Goal: Transaction & Acquisition: Purchase product/service

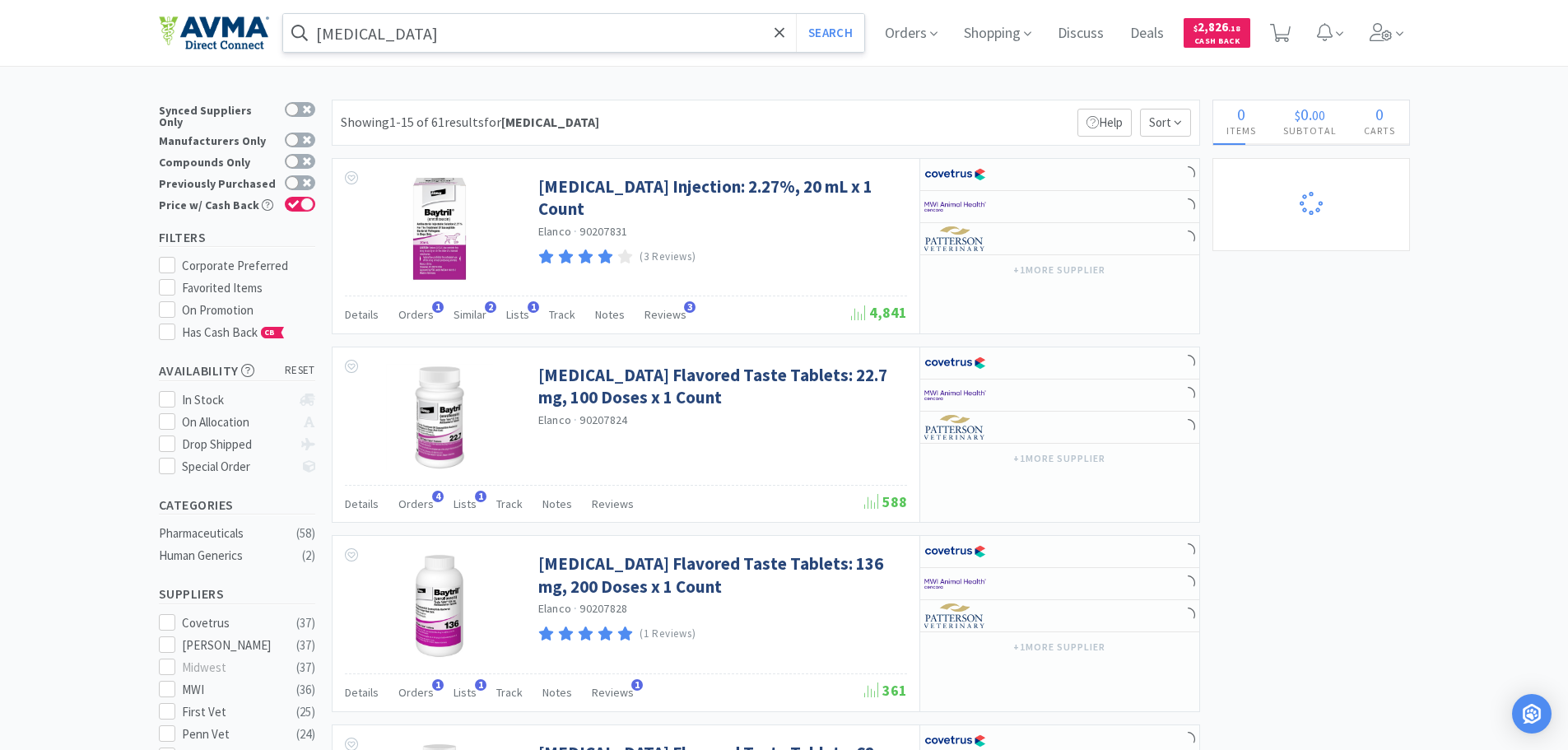
select select "6"
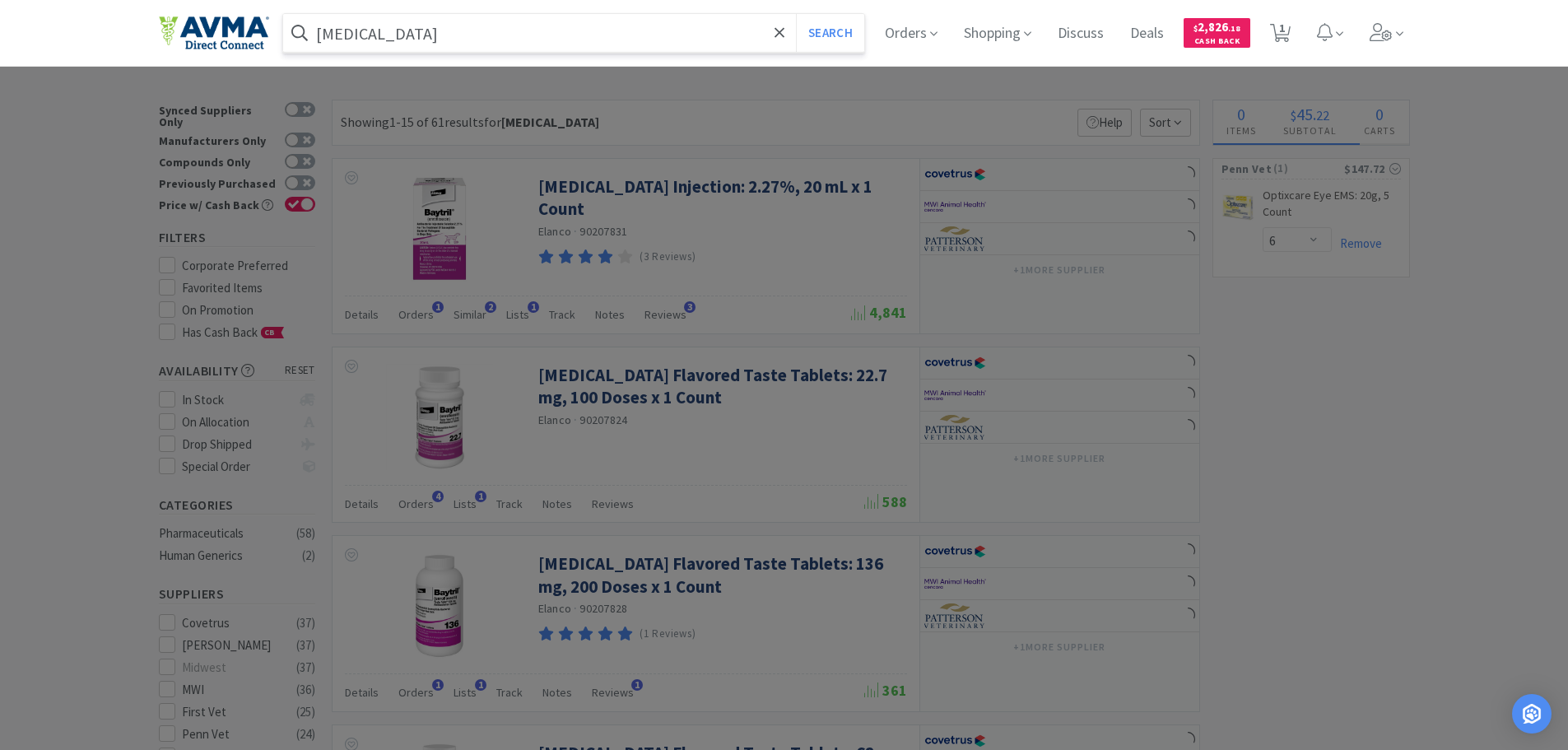
click at [380, 40] on input "[MEDICAL_DATA]" at bounding box center [574, 33] width 582 height 38
paste input "010956"
click at [796, 14] on button "Search" at bounding box center [830, 33] width 68 height 38
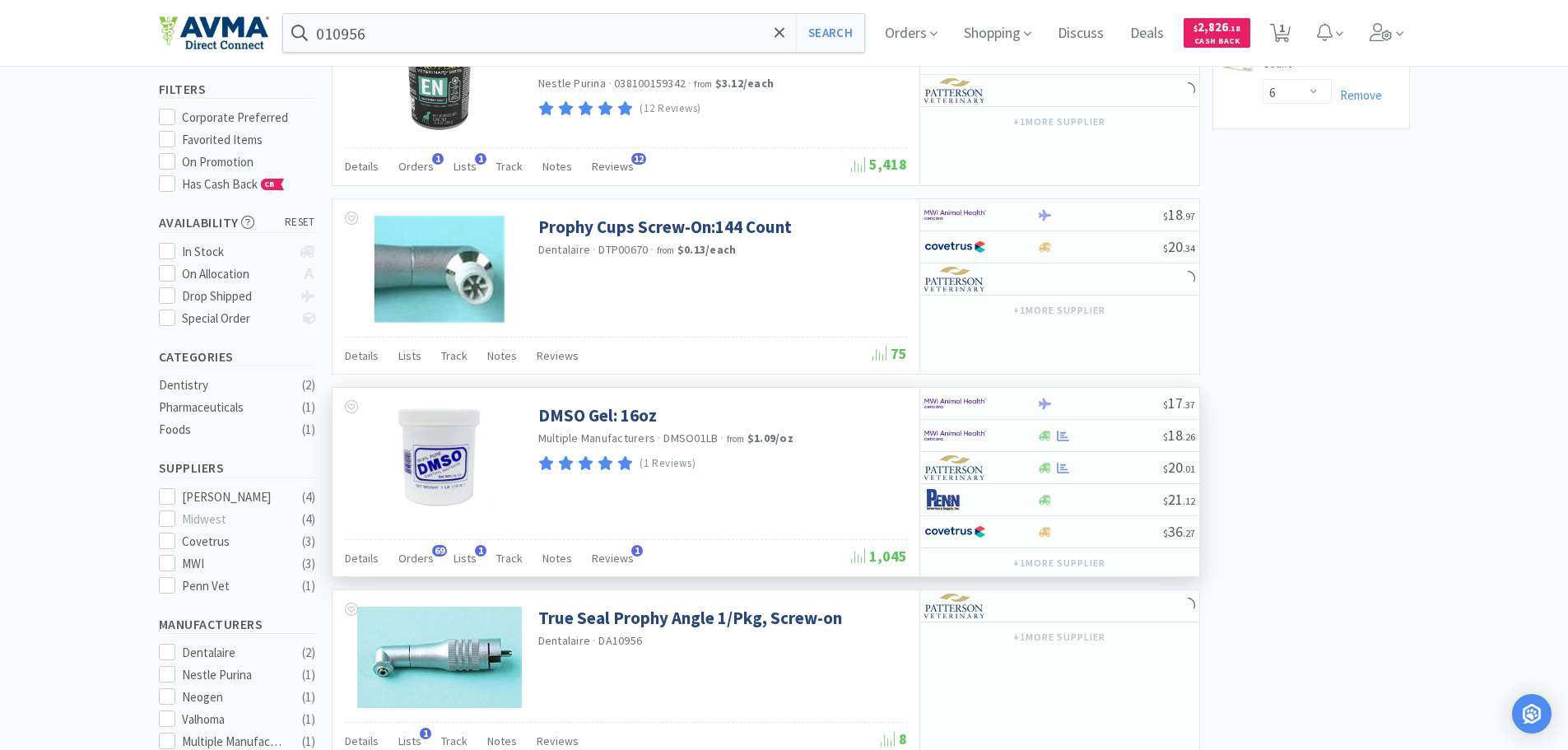
scroll to position [165, 0]
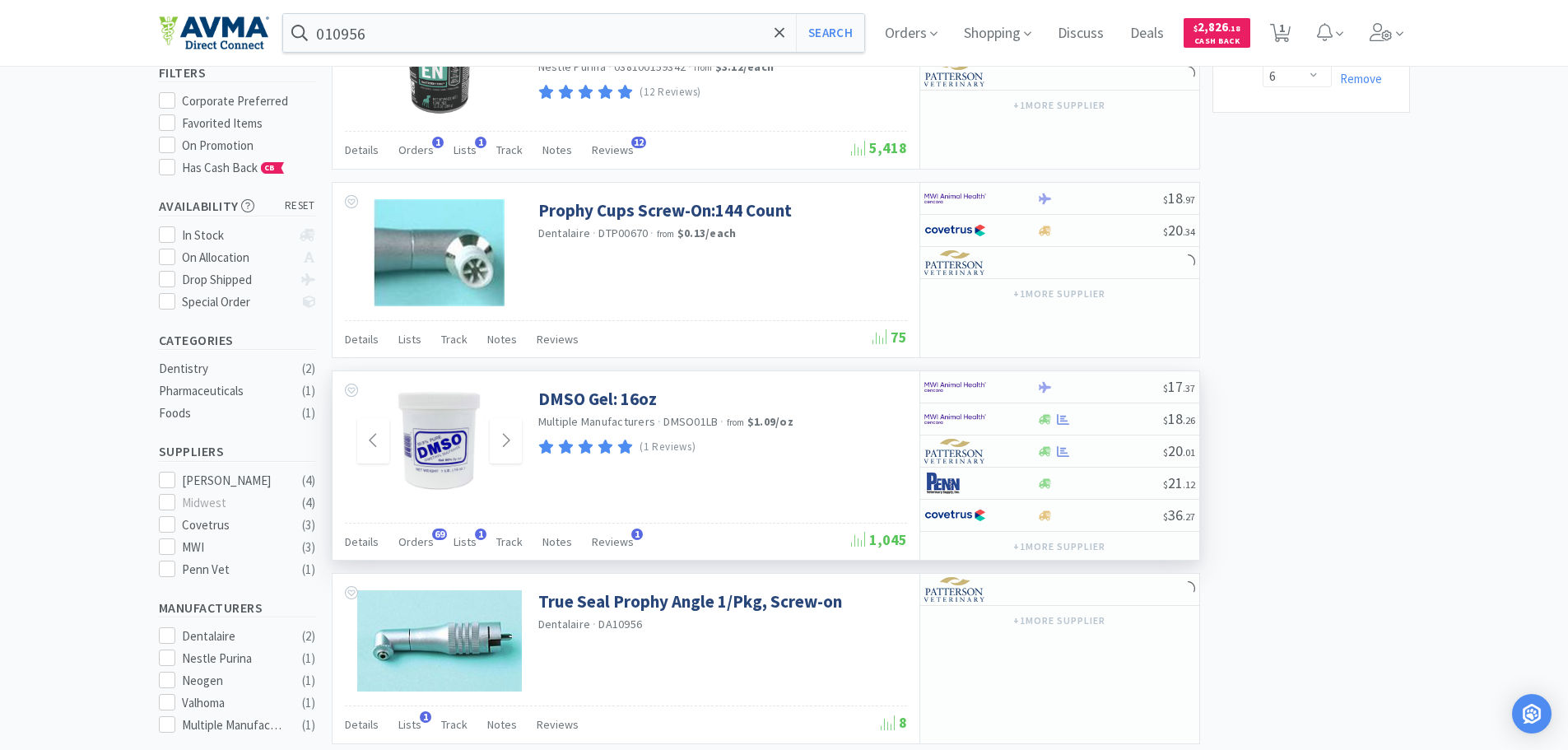
click at [419, 458] on img at bounding box center [439, 440] width 107 height 107
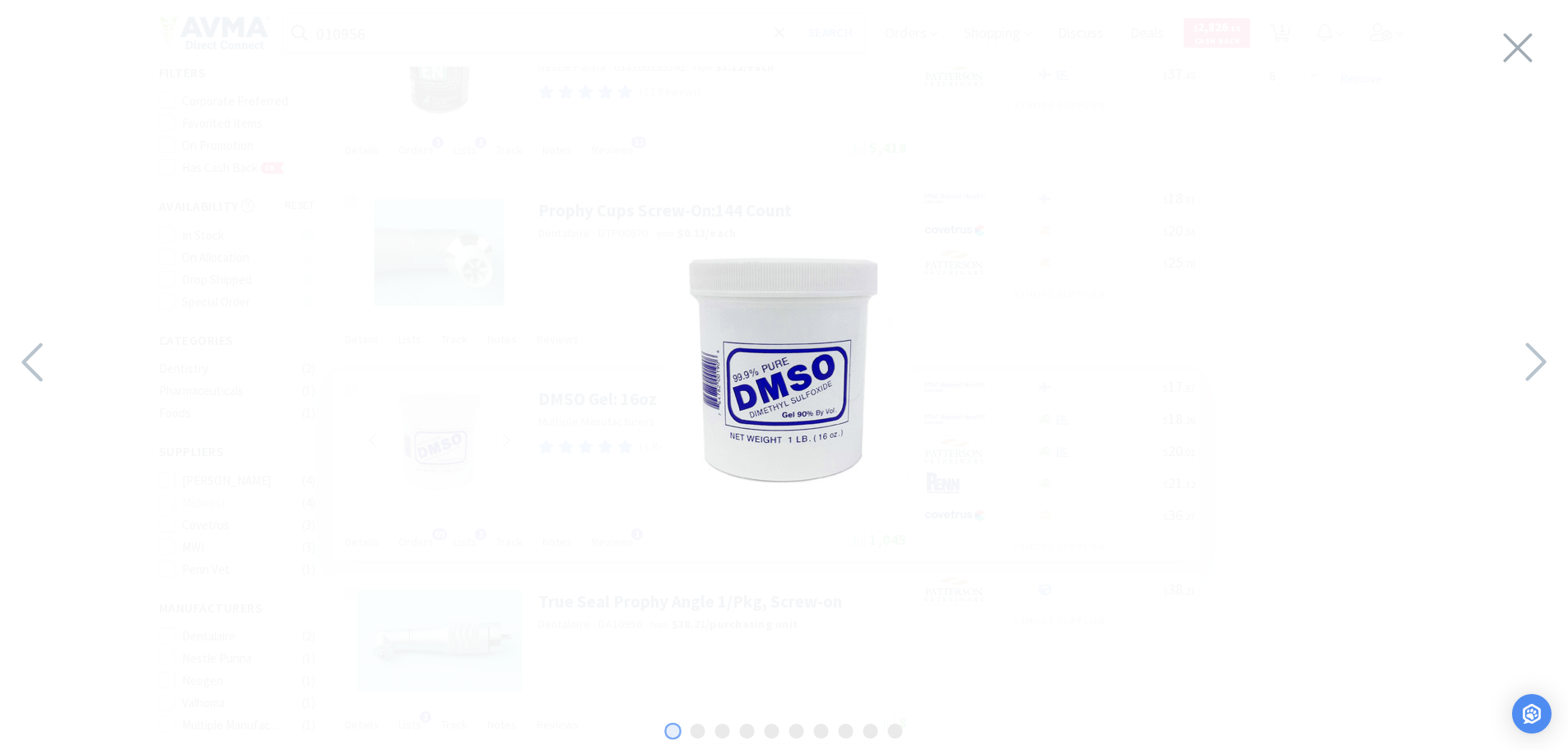
click at [1499, 353] on div at bounding box center [784, 371] width 1568 height 709
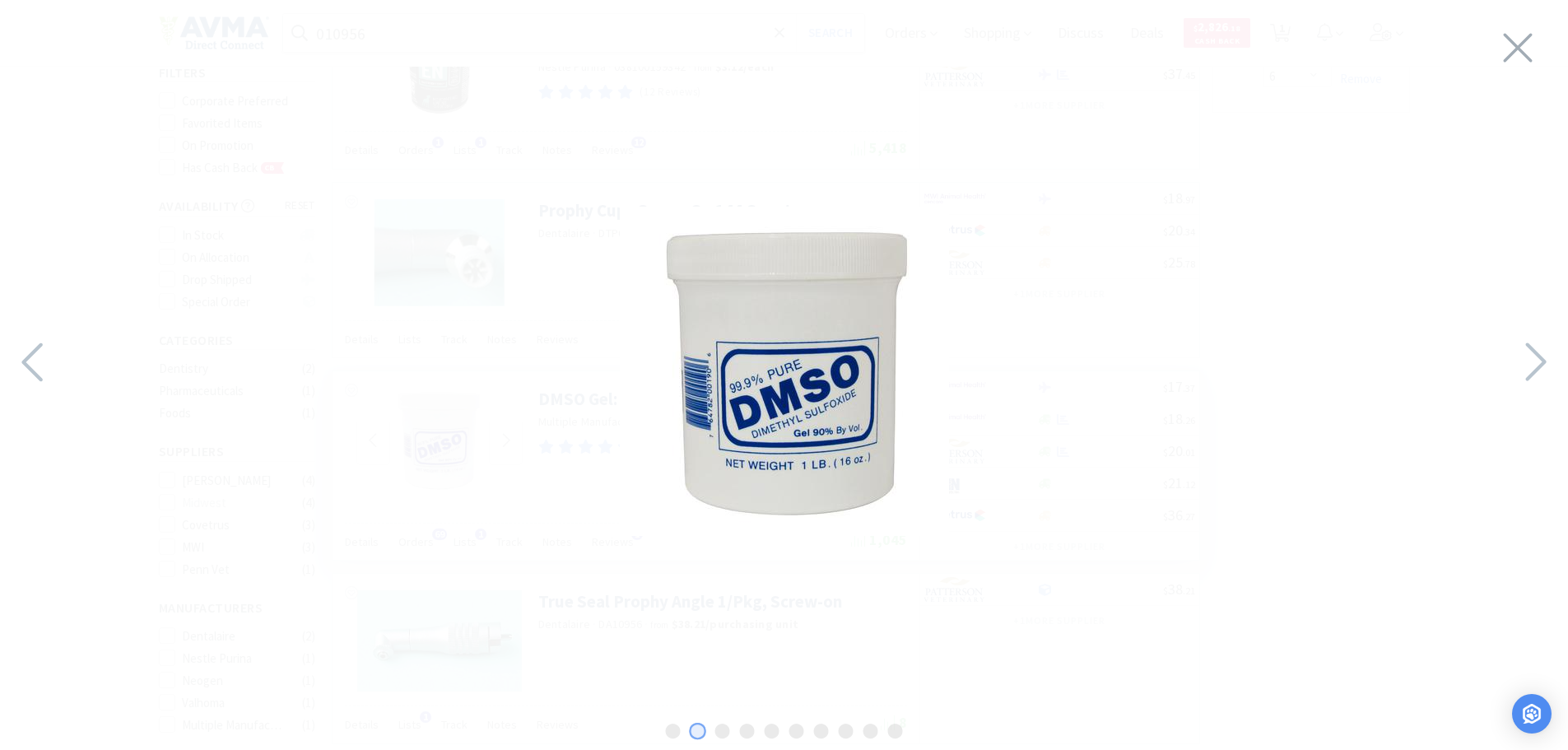
click at [1499, 353] on div at bounding box center [784, 371] width 1568 height 709
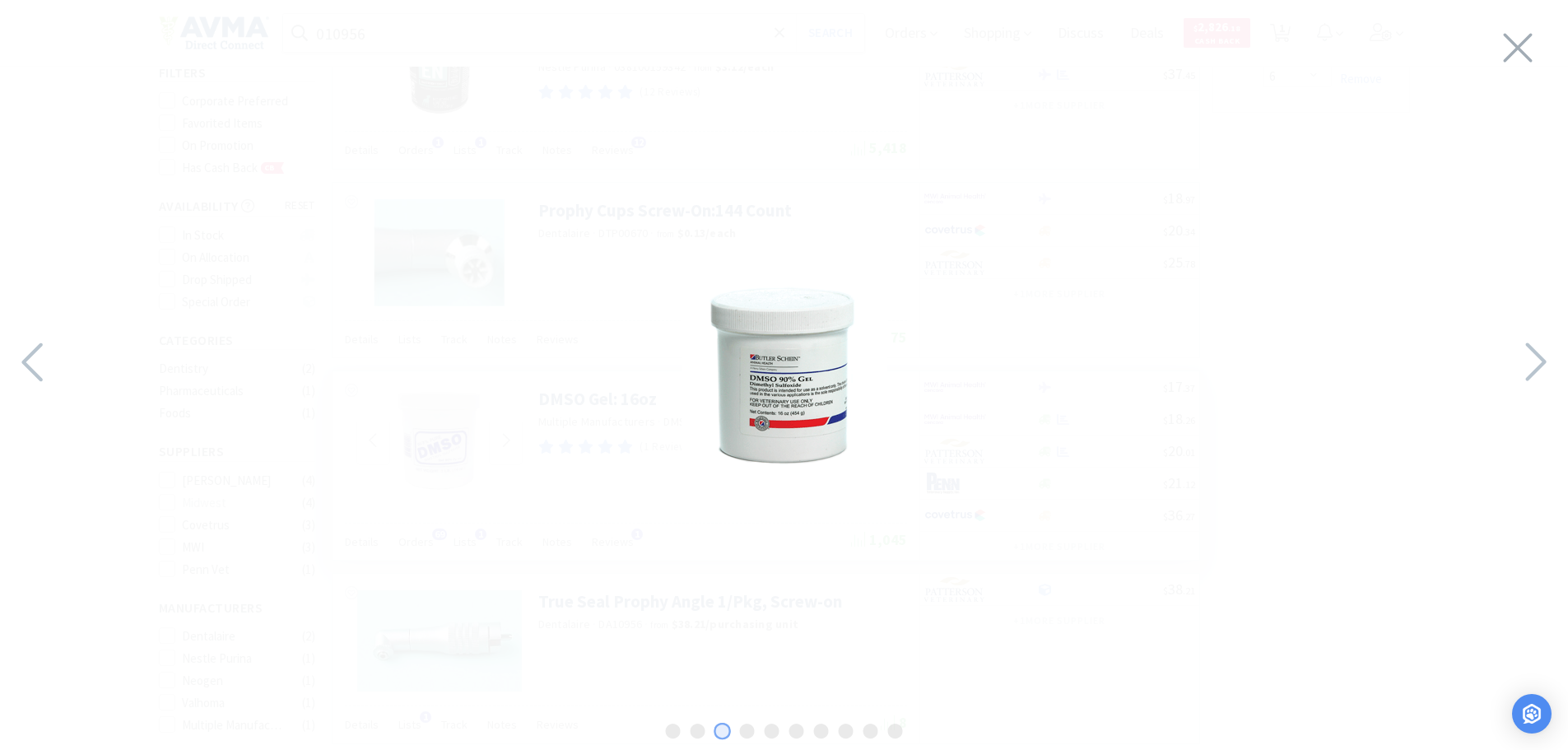
click at [1499, 353] on div at bounding box center [784, 371] width 1568 height 709
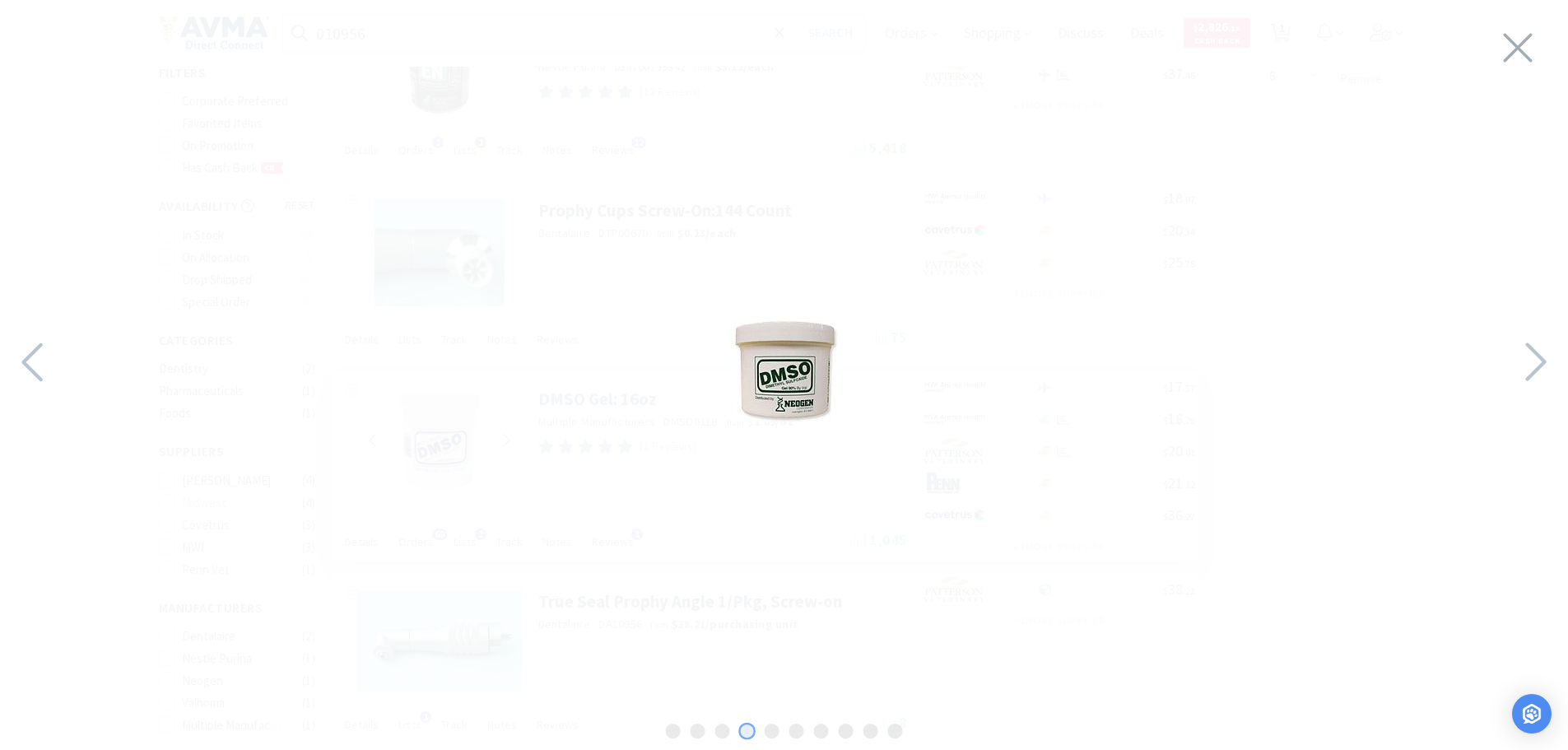
click at [1499, 353] on div at bounding box center [784, 371] width 1568 height 709
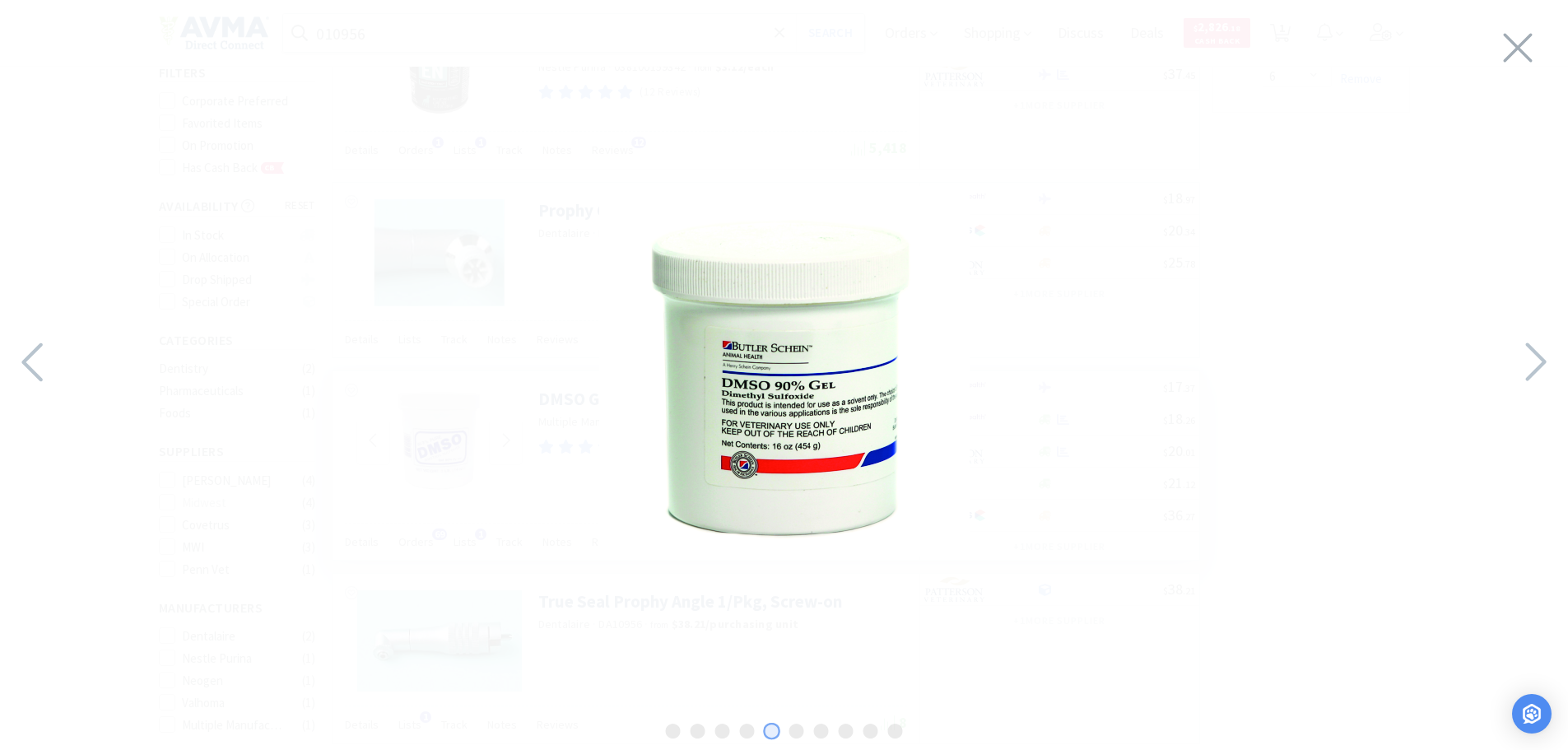
click at [1499, 353] on div at bounding box center [784, 371] width 1568 height 709
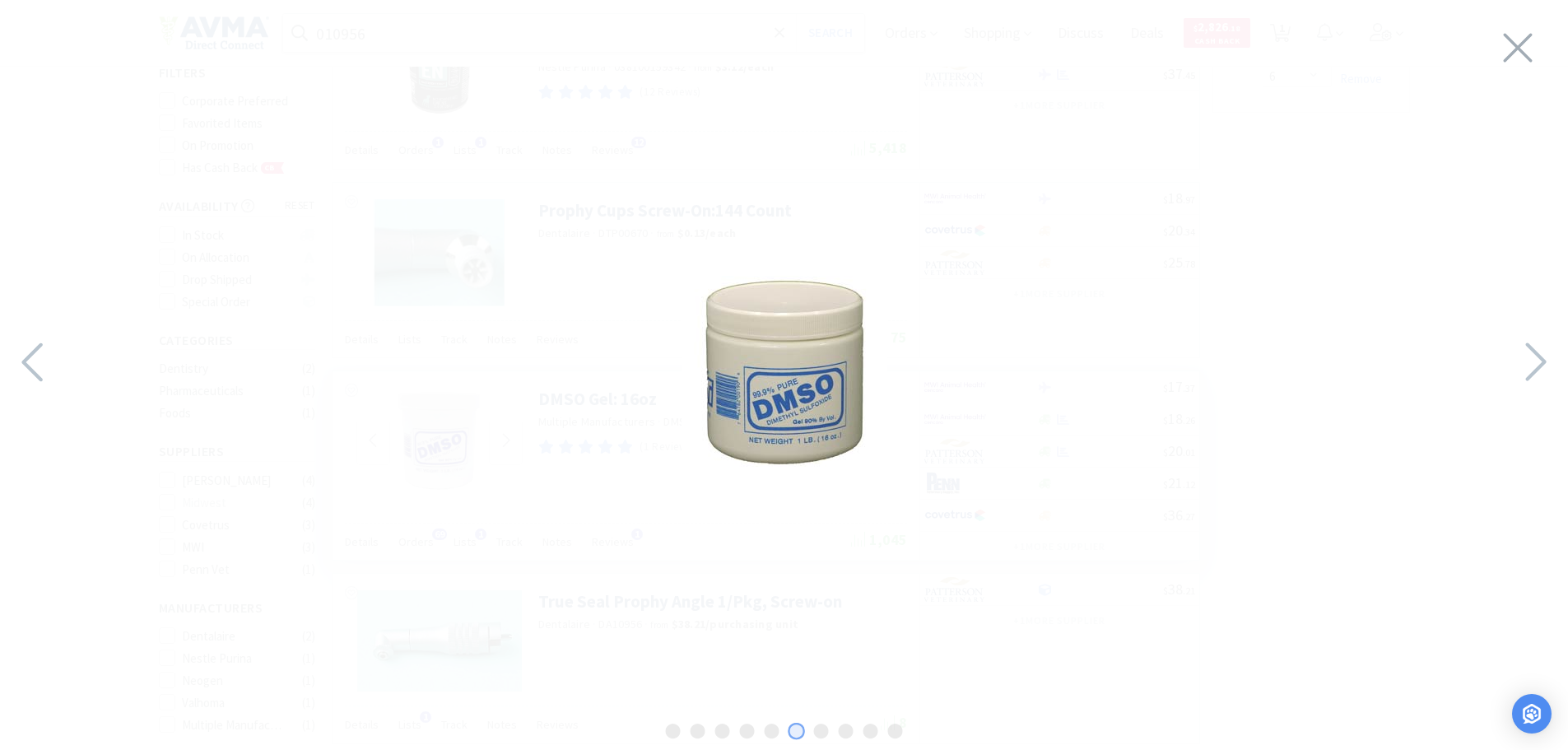
click at [1499, 353] on div at bounding box center [784, 371] width 1568 height 709
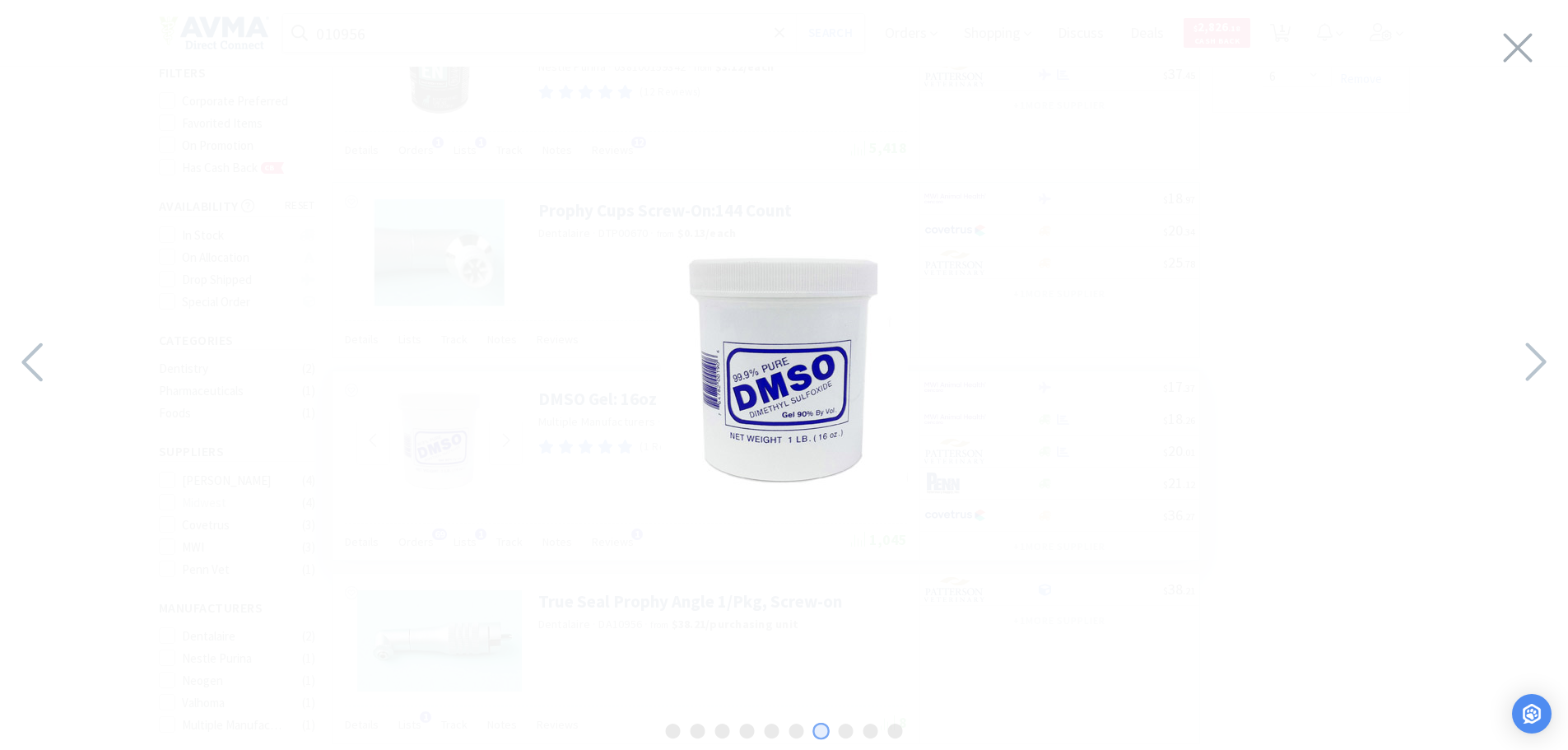
click at [1499, 353] on div at bounding box center [784, 371] width 1568 height 709
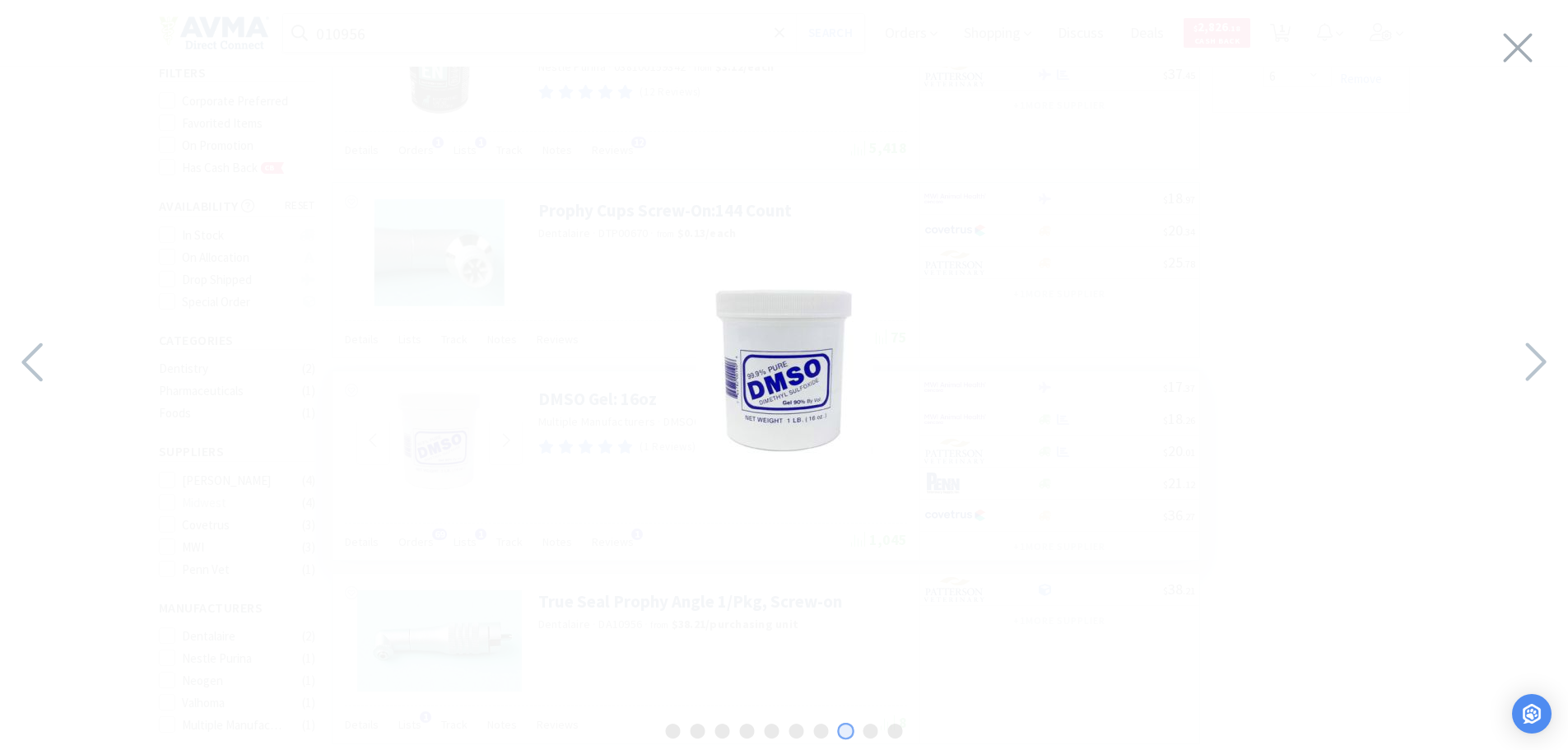
click at [1499, 353] on div at bounding box center [784, 371] width 1568 height 709
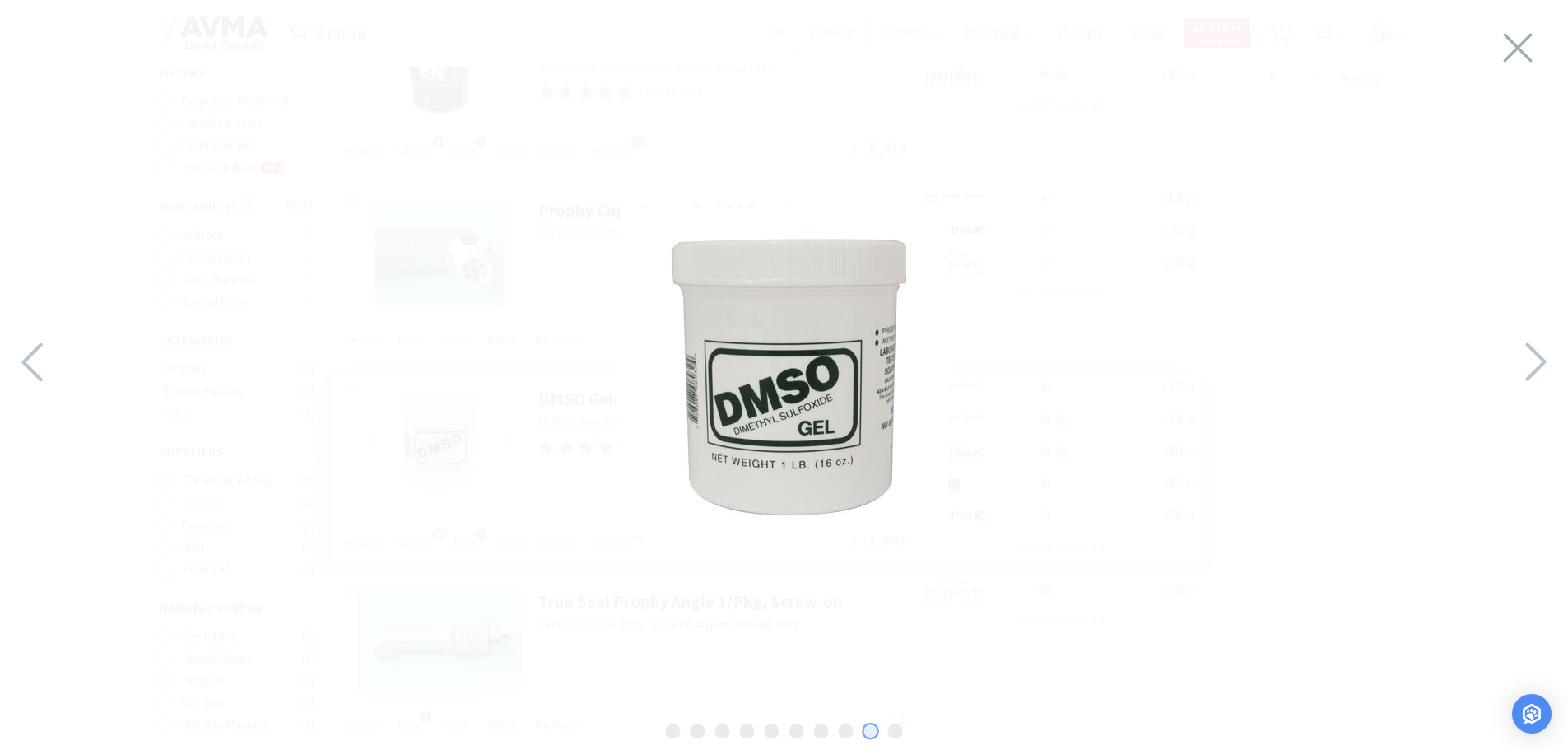
click at [1499, 353] on div at bounding box center [784, 371] width 1568 height 709
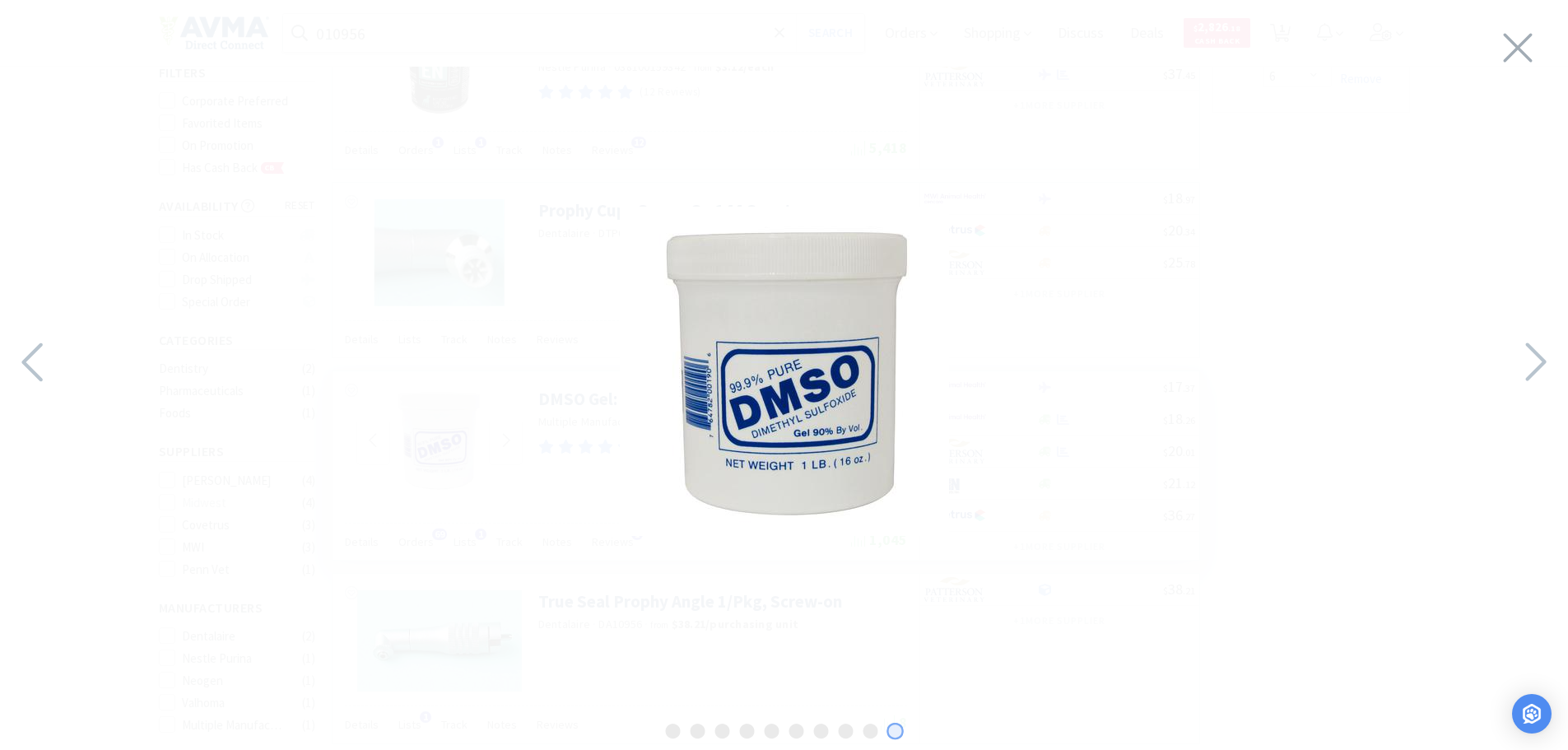
click at [1499, 353] on div at bounding box center [784, 371] width 1568 height 709
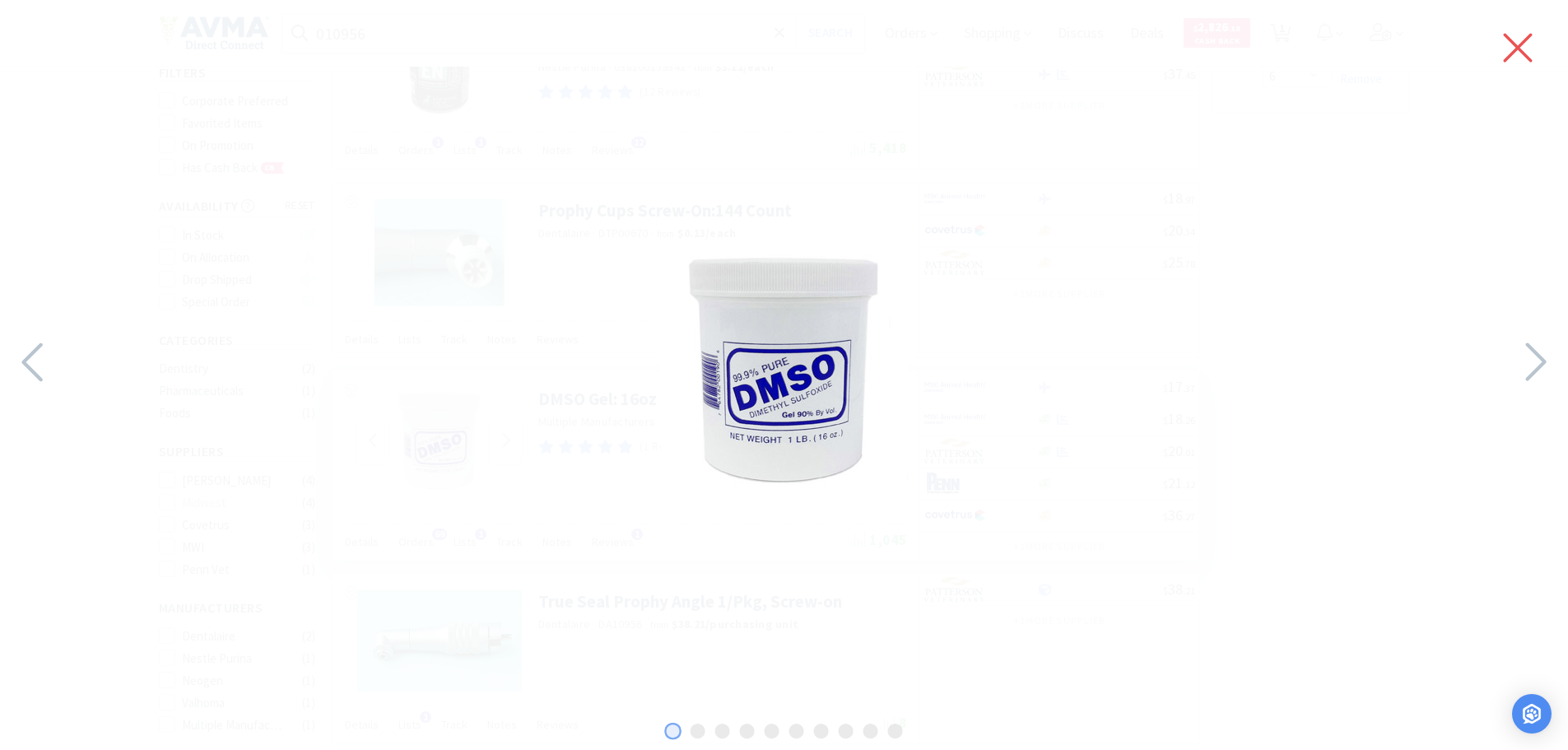
click at [1514, 45] on icon at bounding box center [1519, 48] width 29 height 29
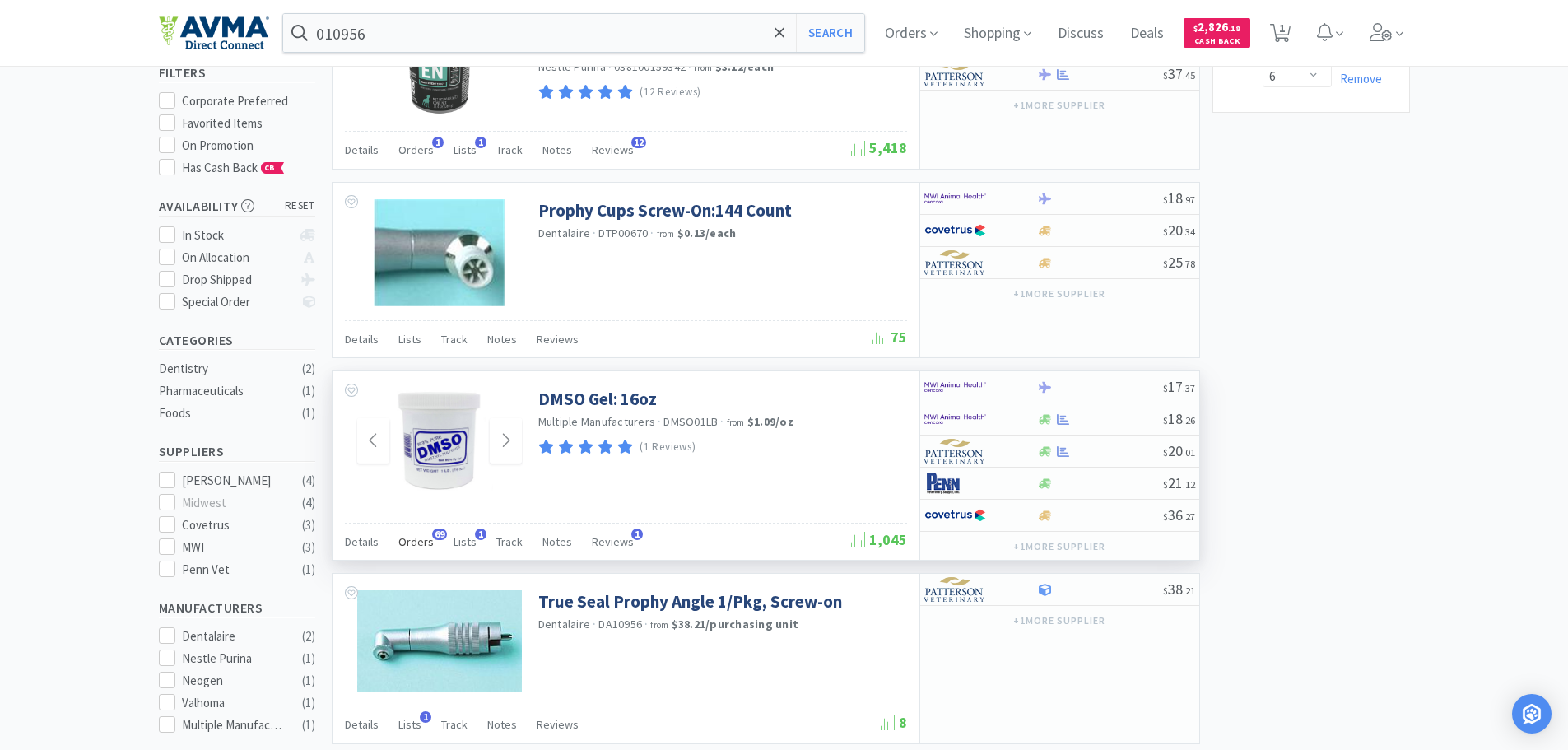
click at [398, 545] on span "Orders" at bounding box center [415, 542] width 35 height 15
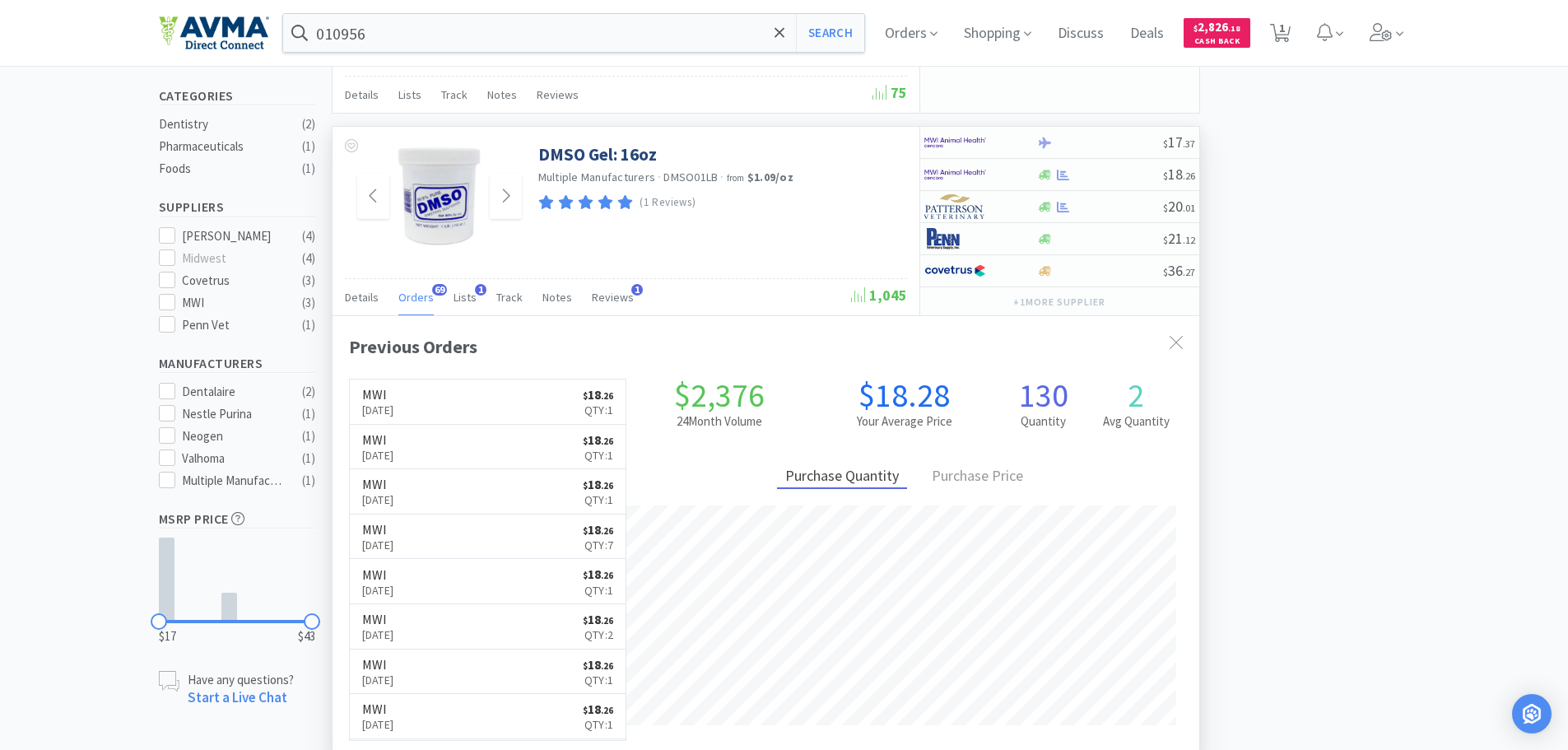
scroll to position [377, 0]
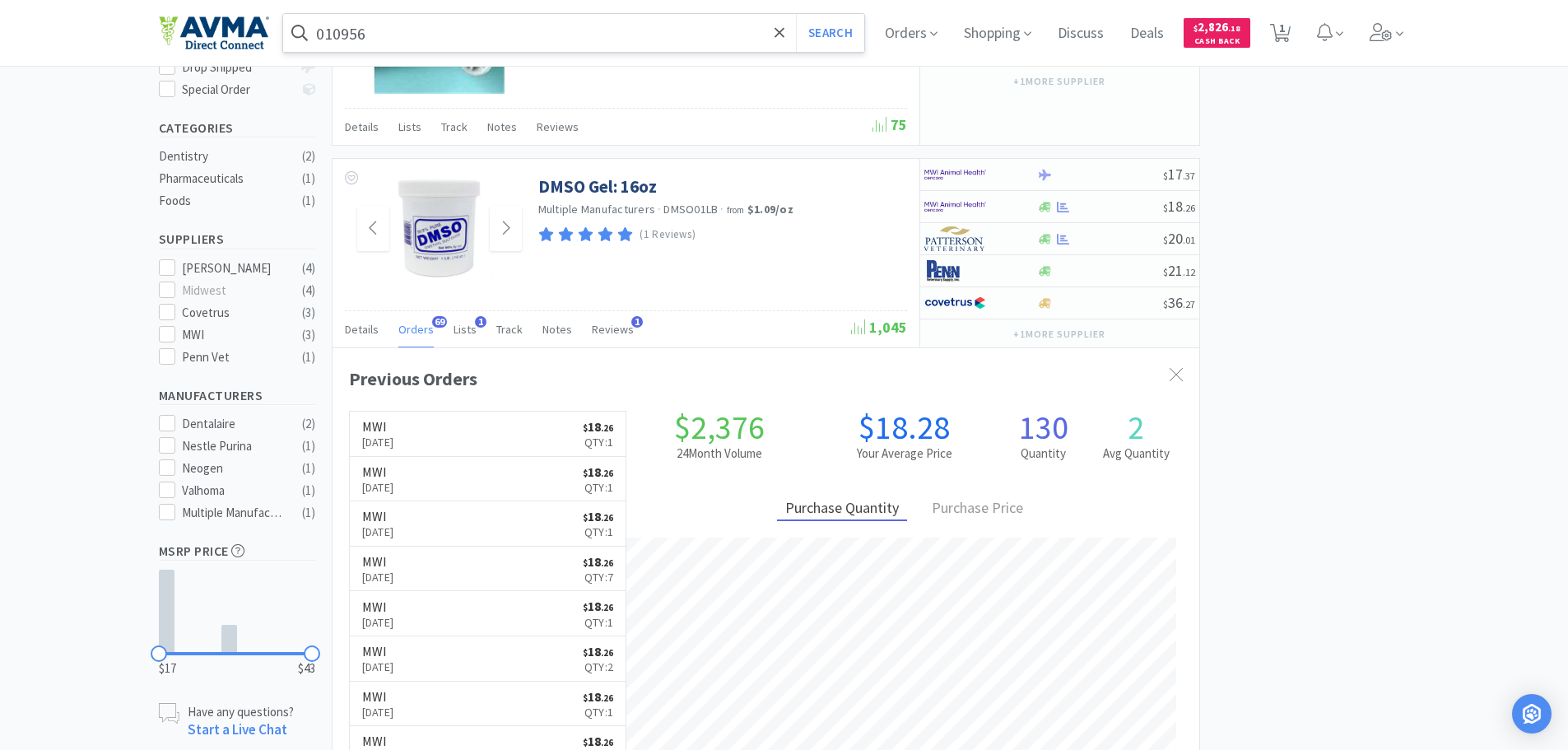
click at [378, 28] on input "010956" at bounding box center [574, 33] width 582 height 38
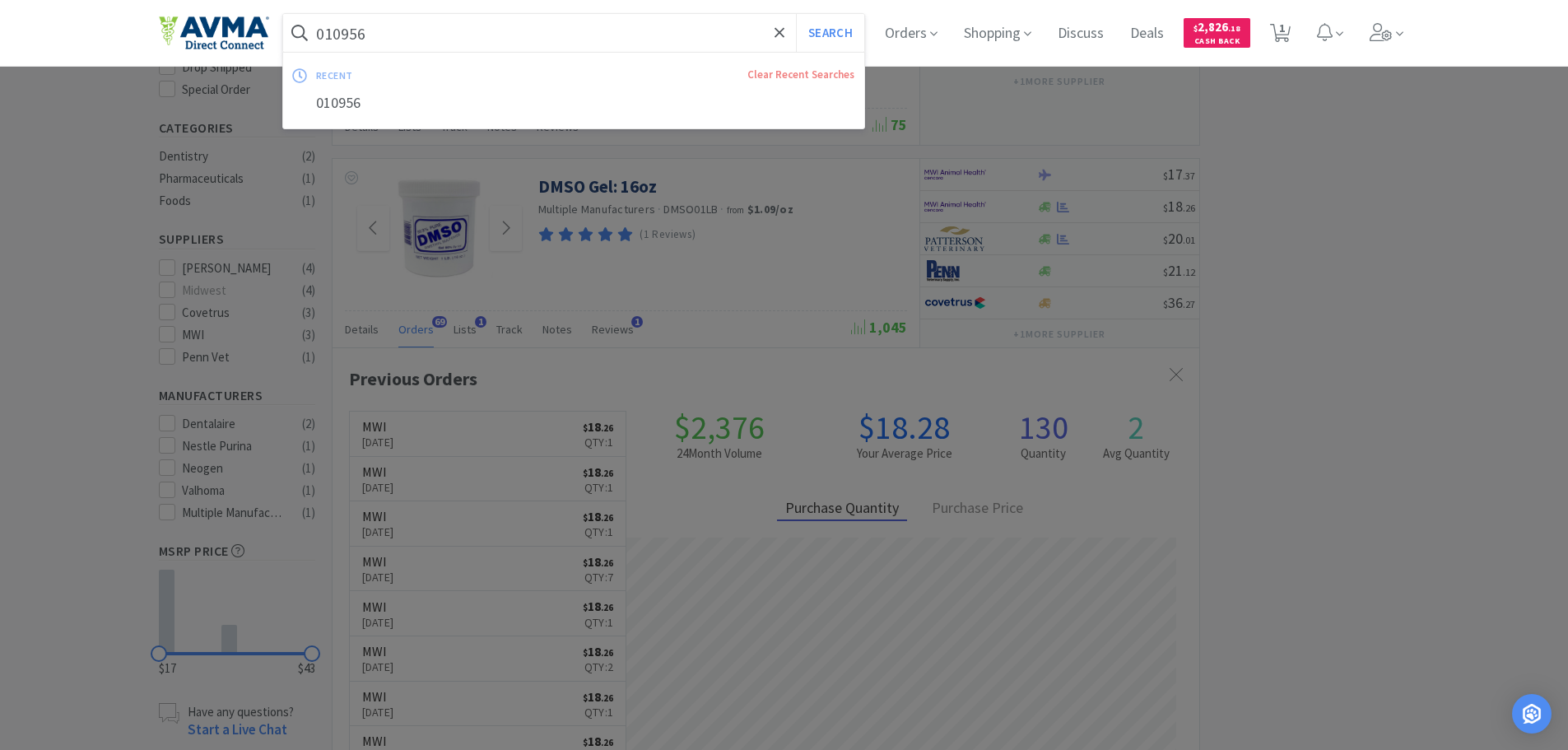
paste input "78945890"
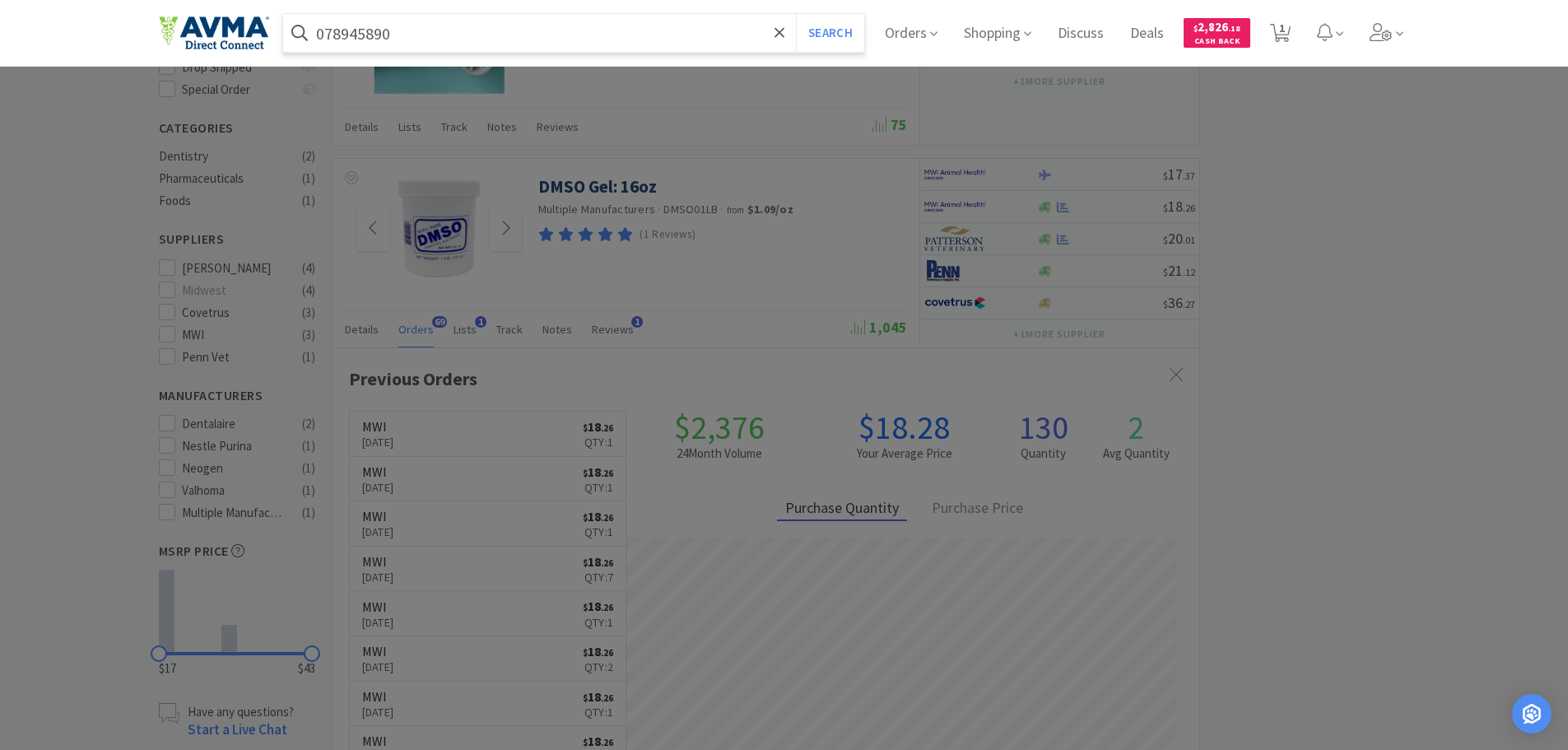
type input "078945890"
click at [796, 14] on button "Search" at bounding box center [830, 33] width 68 height 38
